Goal: Feedback & Contribution: Submit feedback/report problem

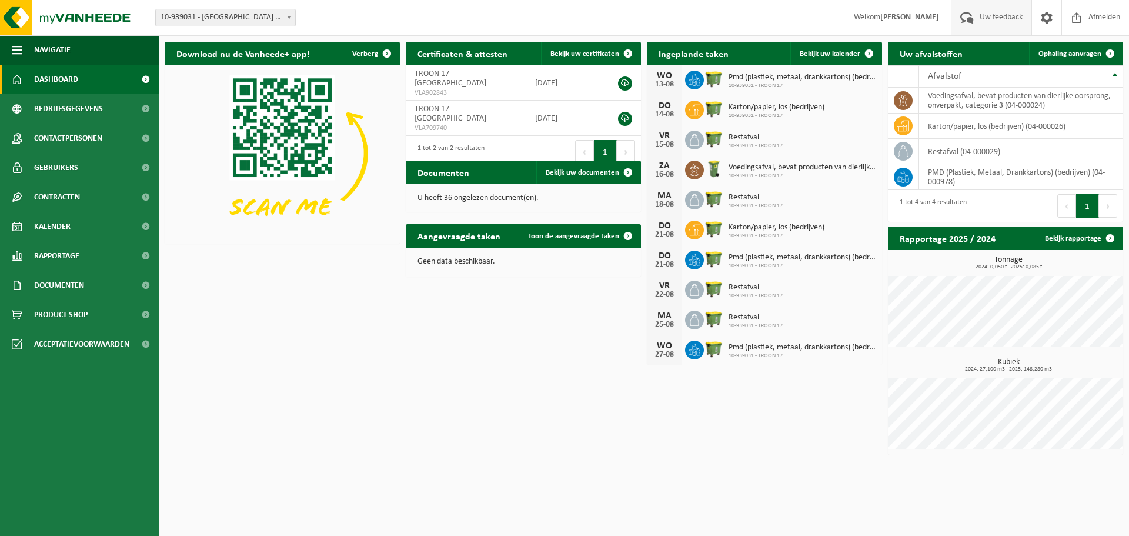
click at [998, 17] on span "Uw feedback" at bounding box center [1000, 17] width 49 height 35
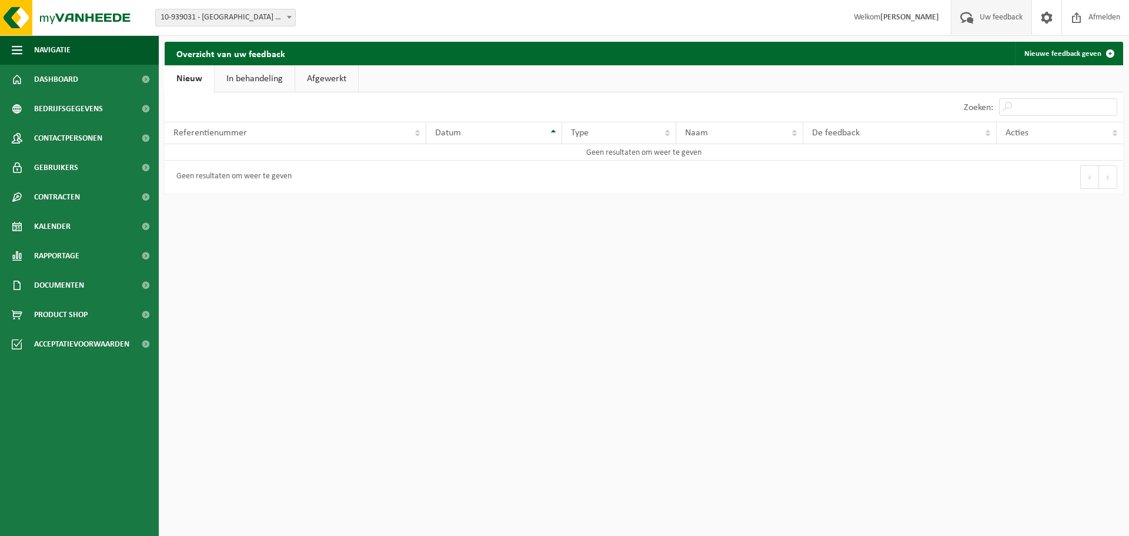
click at [253, 73] on link "In behandeling" at bounding box center [255, 78] width 80 height 27
click at [330, 70] on link "Afgewerkt" at bounding box center [328, 78] width 63 height 27
click at [196, 77] on link "Nieuw" at bounding box center [189, 78] width 48 height 27
click at [1072, 55] on link "Nieuwe feedback geven" at bounding box center [1068, 54] width 107 height 24
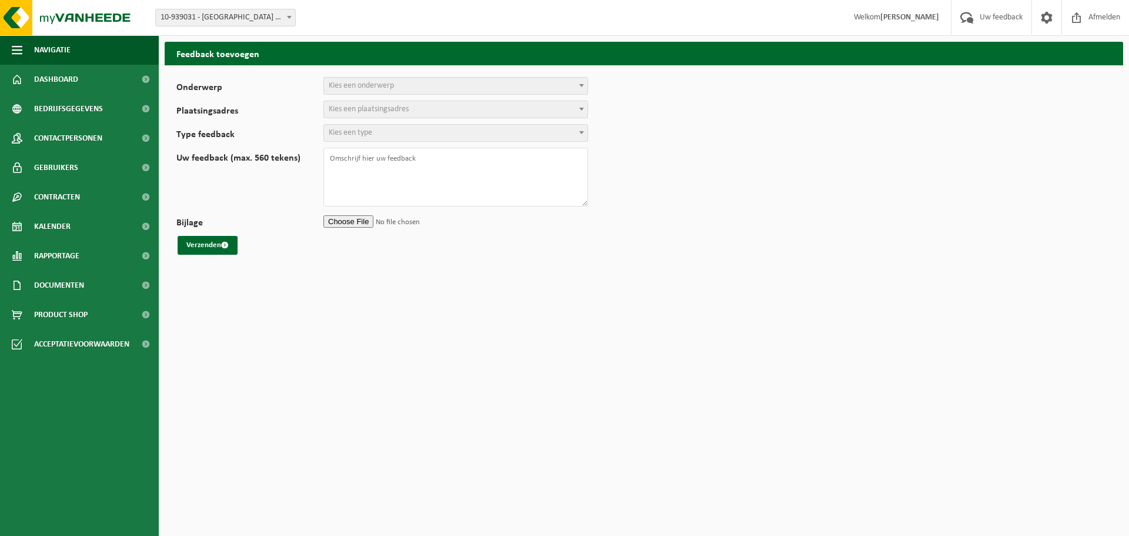
select select
click at [400, 84] on span "Kies een onderwerp" at bounding box center [455, 86] width 263 height 16
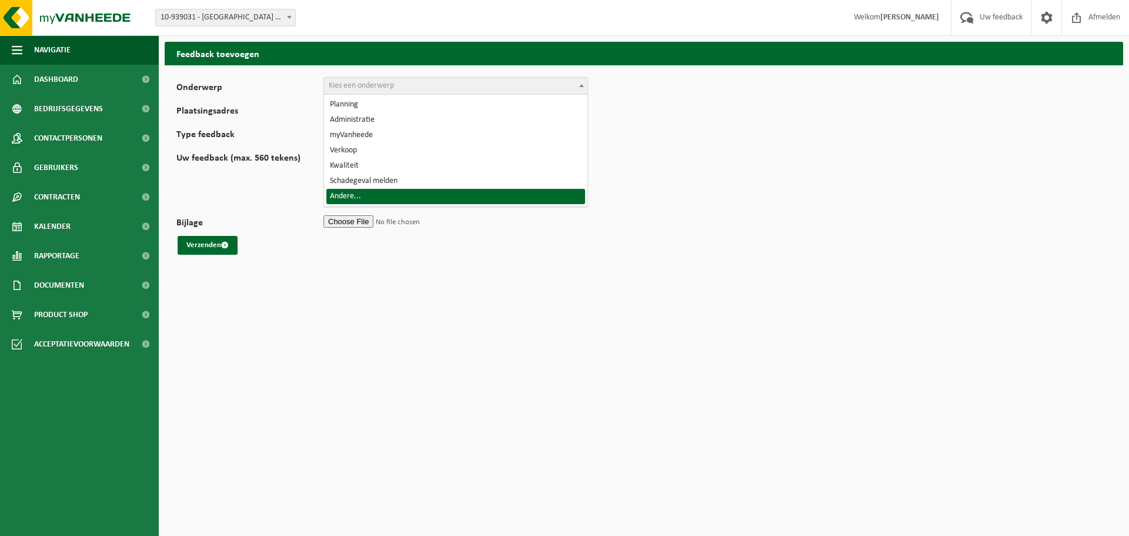
select select "32"
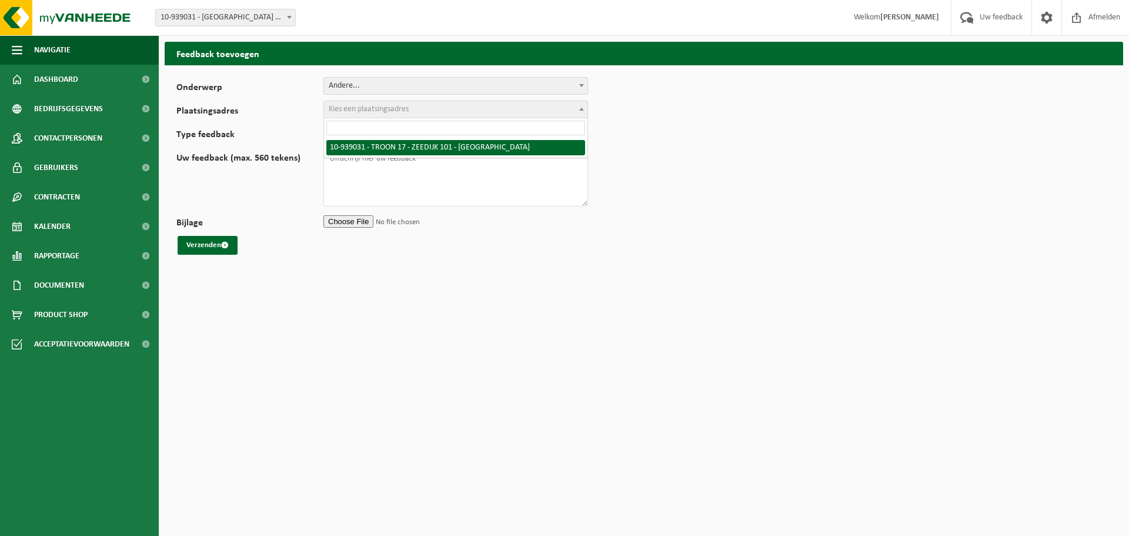
click at [373, 112] on span "Kies een plaatsingsadres" at bounding box center [369, 109] width 80 height 9
select select "145294"
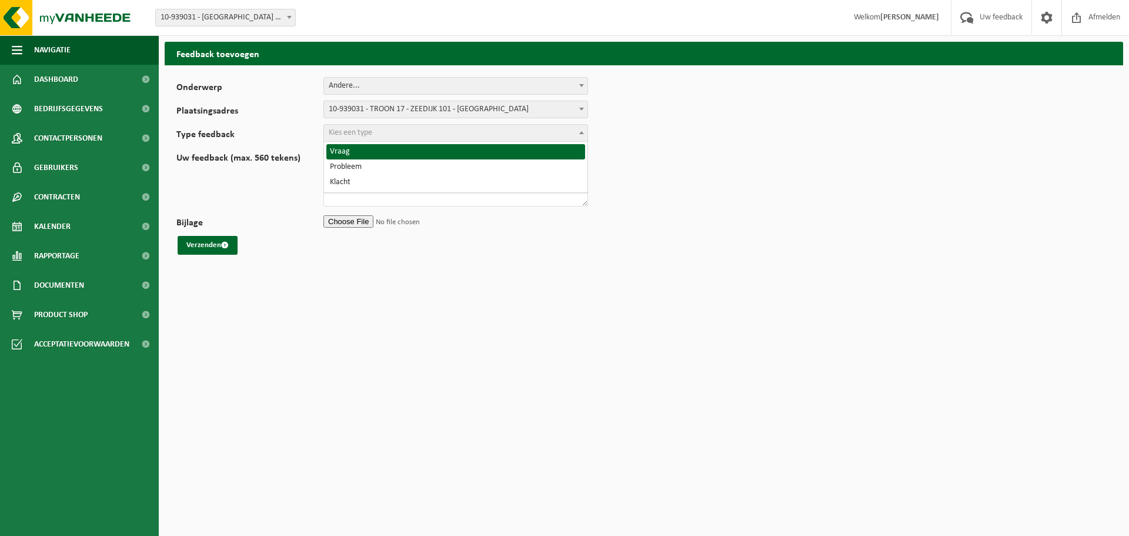
click at [372, 134] on span "Kies een type" at bounding box center [351, 132] width 44 height 9
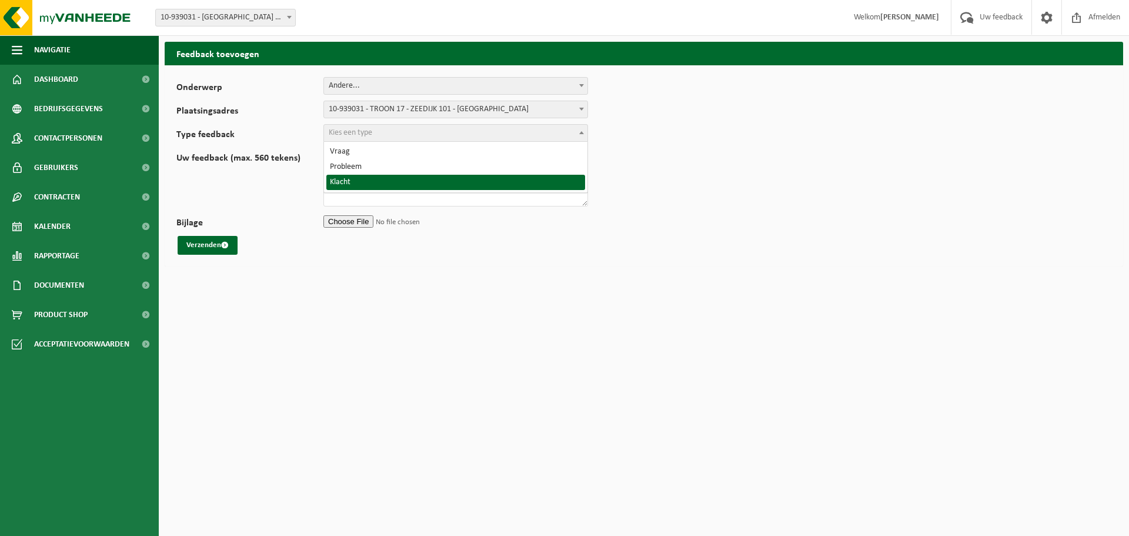
select select "COM"
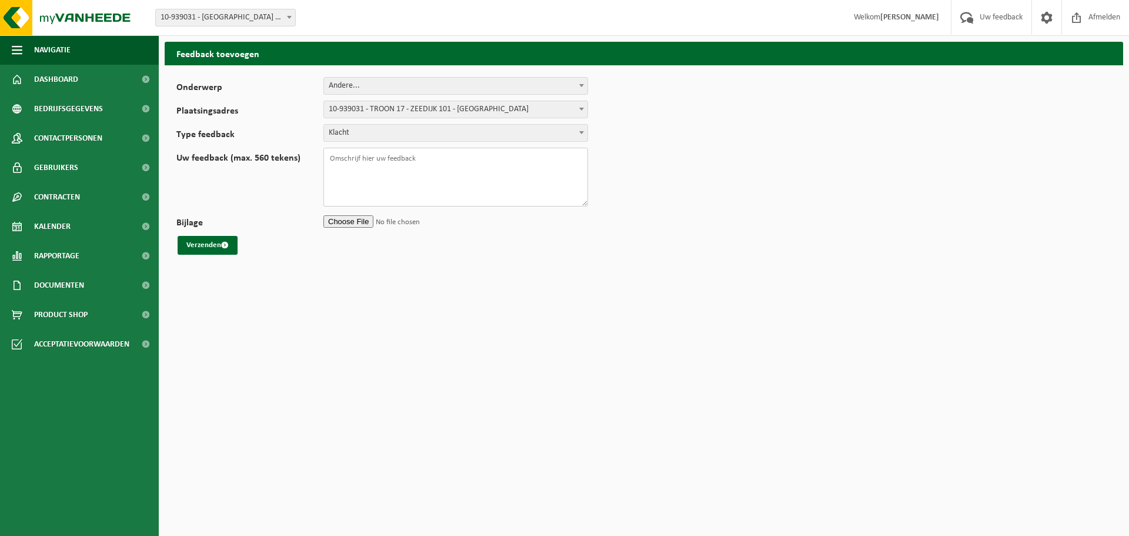
click at [369, 160] on textarea "Uw feedback (max. 560 tekens)" at bounding box center [455, 177] width 265 height 59
click at [392, 155] on textarea "Beste, wij kregen de melding van een mede-eigenaar dat jullie chauffeur niet be…" at bounding box center [455, 177] width 265 height 59
click at [534, 158] on textarea "Wij kregen de melding van een mede-eigenaar dat jullie chauffeur niet beschikte…" at bounding box center [455, 177] width 265 height 59
click at [486, 174] on textarea "Wij kregen de melding van een mede-eigenaar dat jullie chauffeur vorige week do…" at bounding box center [455, 177] width 265 height 59
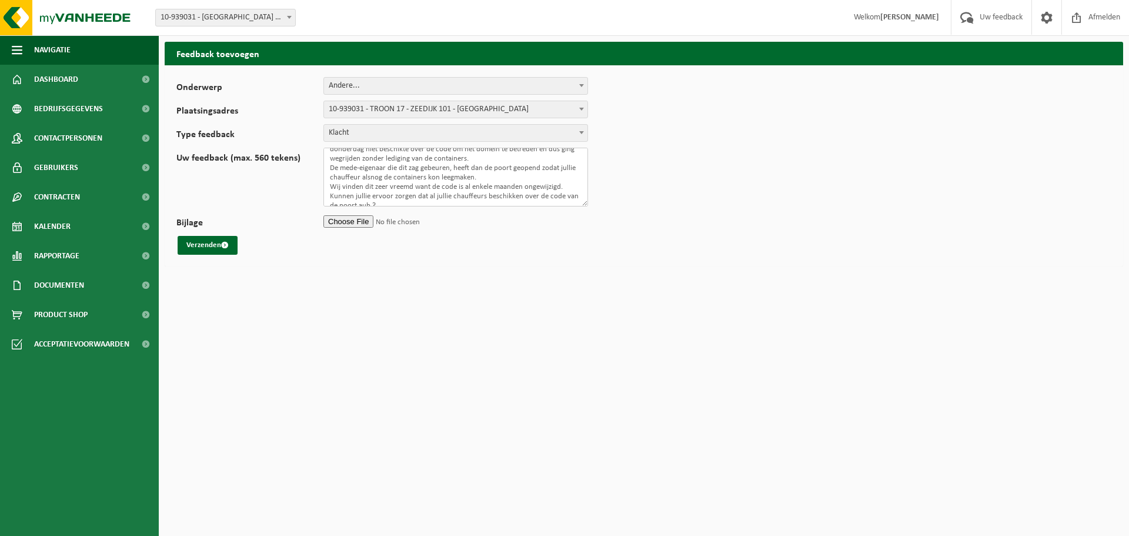
scroll to position [28, 0]
click at [345, 202] on textarea "Wij kregen de melding van een mede-eigenaar dat jullie chauffeur vorige week do…" at bounding box center [455, 177] width 265 height 59
type textarea "Wij kregen de melding van een mede-eigenaar dat jullie chauffeur vorige week do…"
click at [192, 246] on button "Verzenden" at bounding box center [208, 245] width 60 height 19
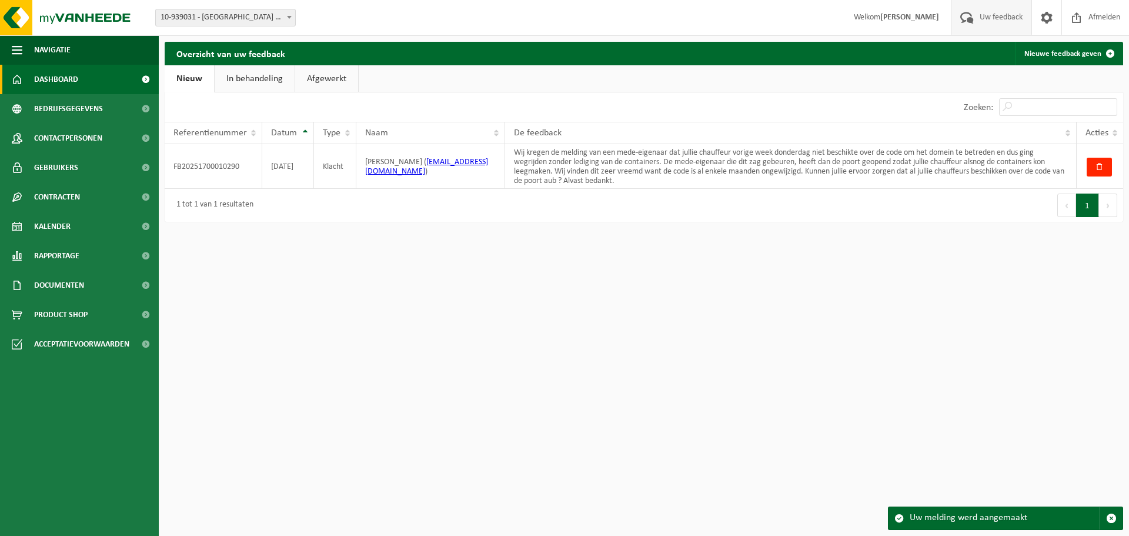
click at [79, 75] on link "Dashboard" at bounding box center [79, 79] width 159 height 29
